Goal: Transaction & Acquisition: Subscribe to service/newsletter

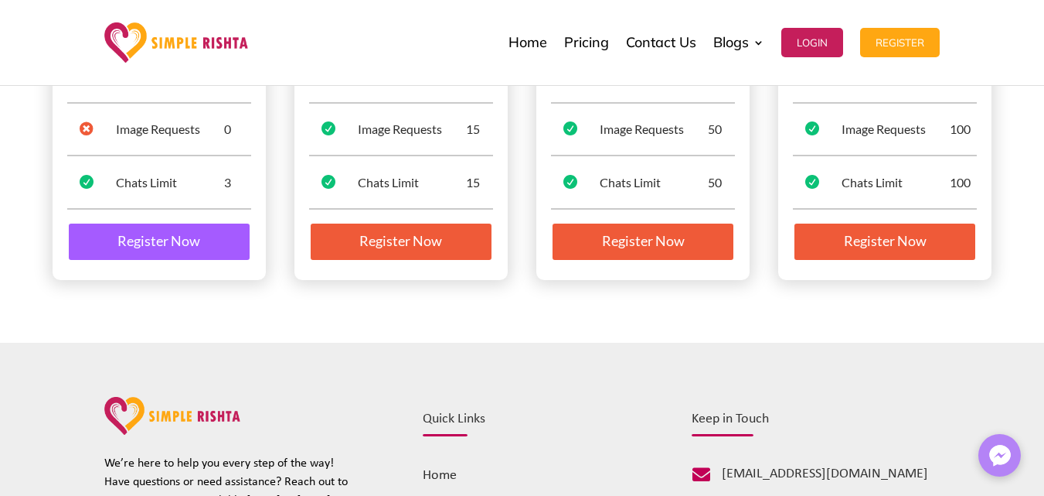
scroll to position [387, 0]
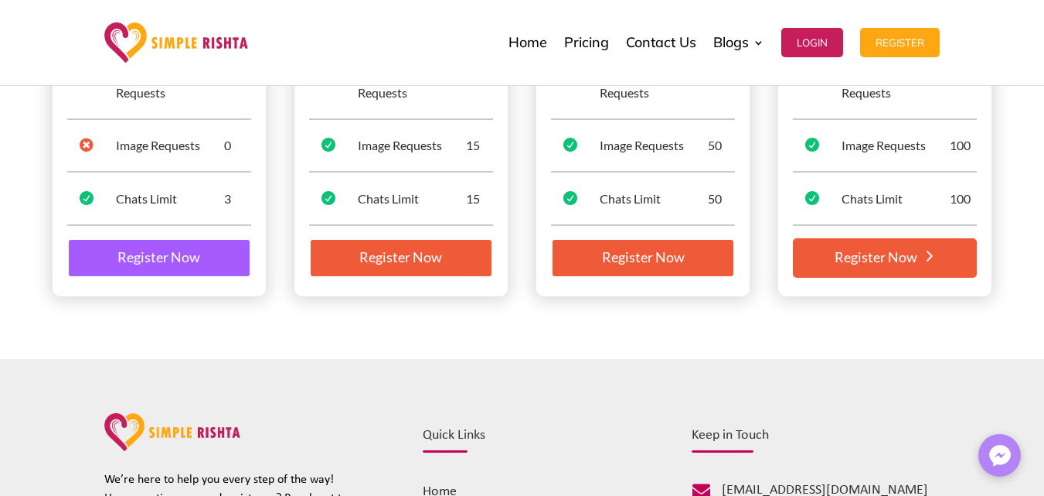
click at [847, 258] on link "Register Now" at bounding box center [885, 258] width 184 height 40
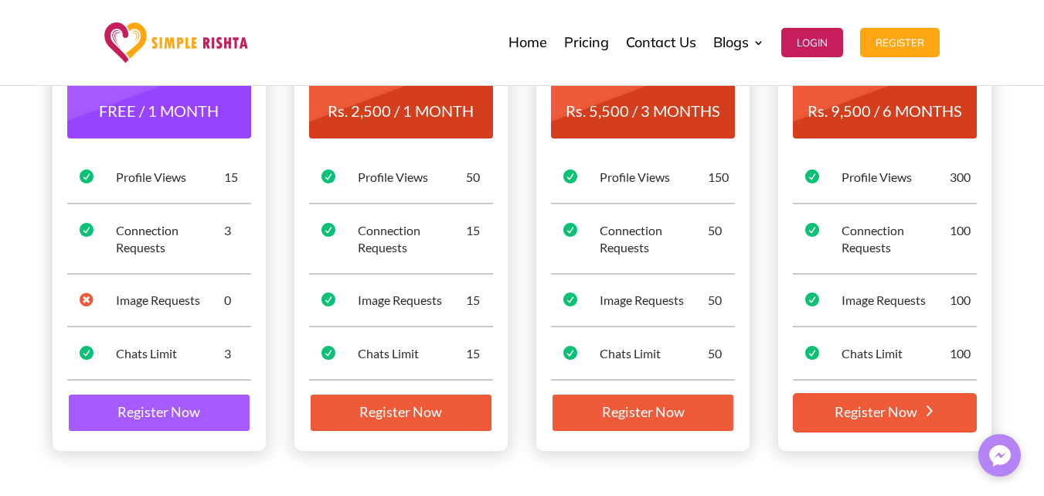
click at [853, 404] on link "Register Now" at bounding box center [885, 413] width 184 height 40
